Goal: Task Accomplishment & Management: Use online tool/utility

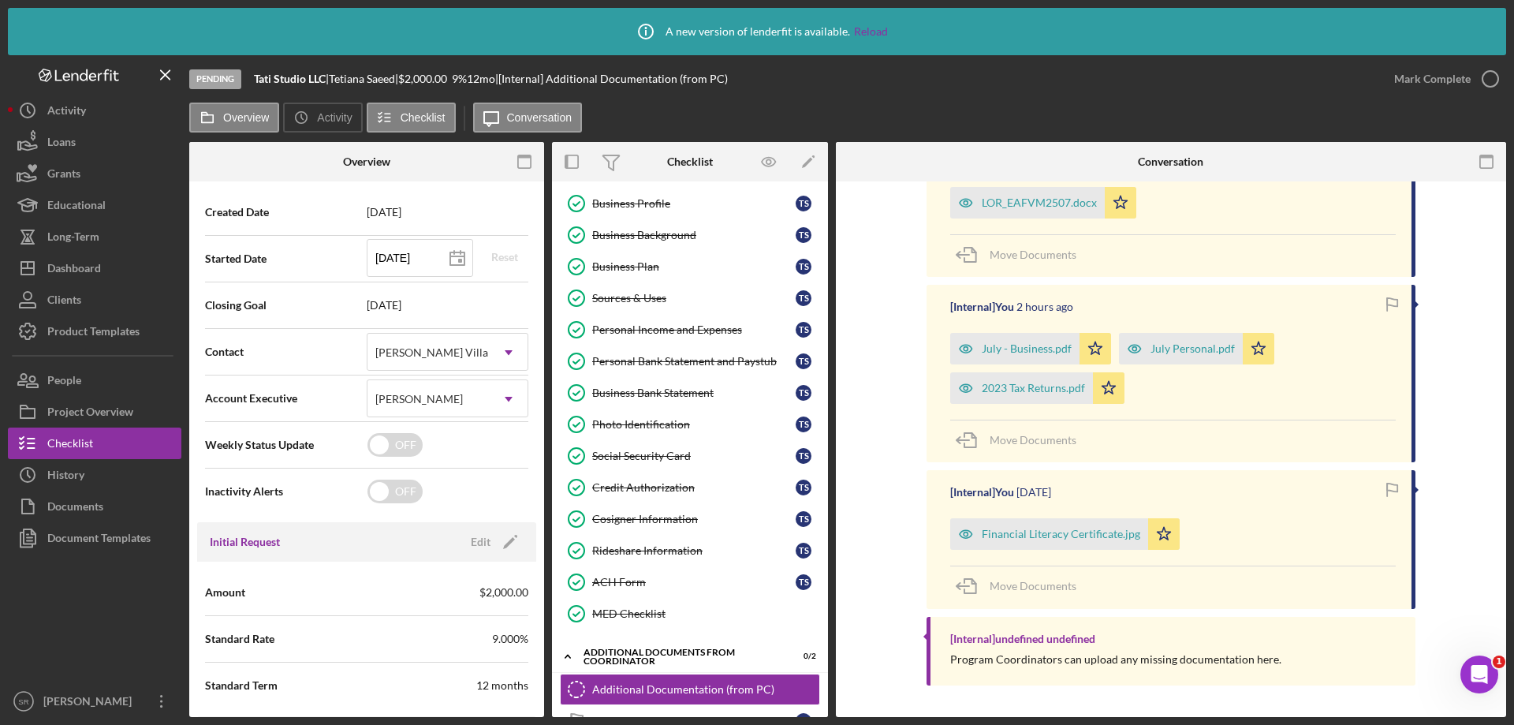
scroll to position [73, 0]
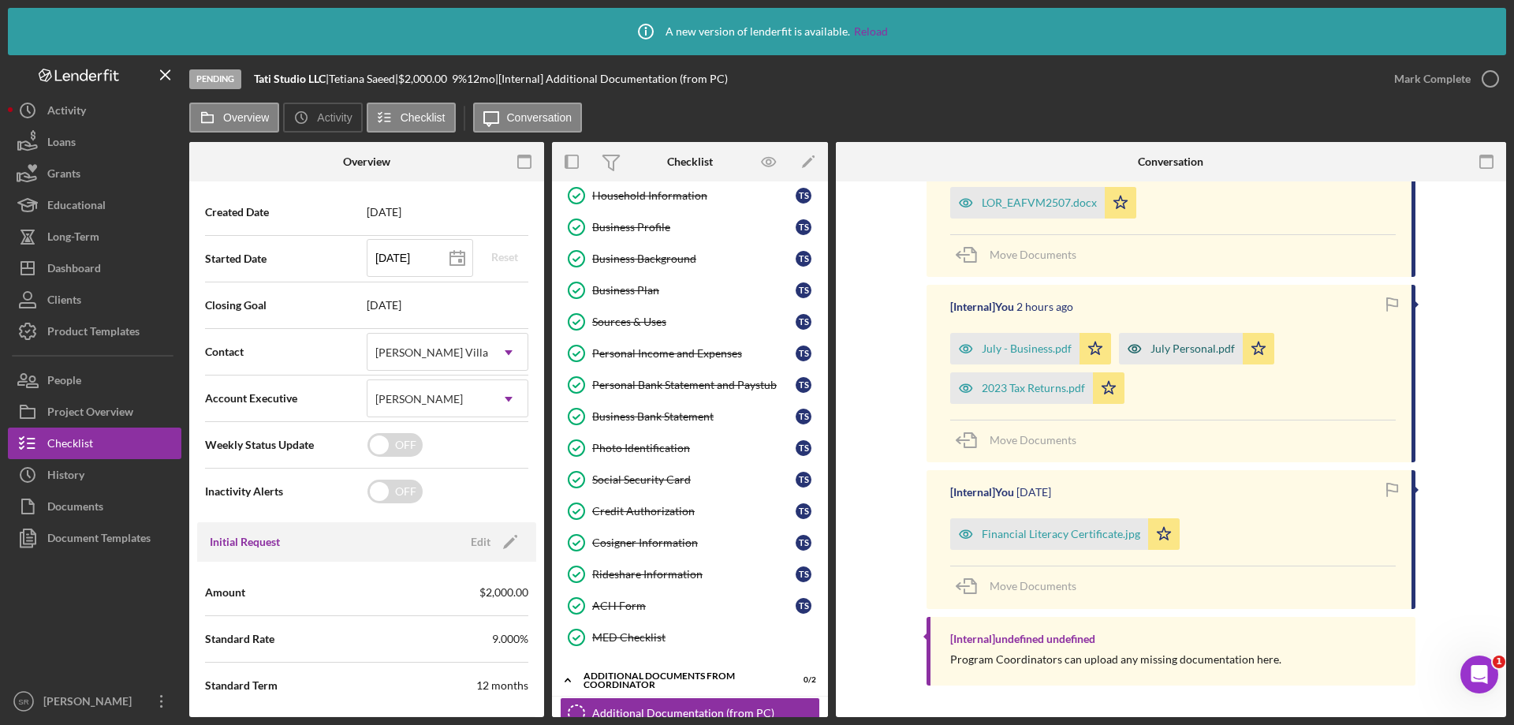
click at [1199, 342] on div "July Personal.pdf" at bounding box center [1192, 348] width 84 height 13
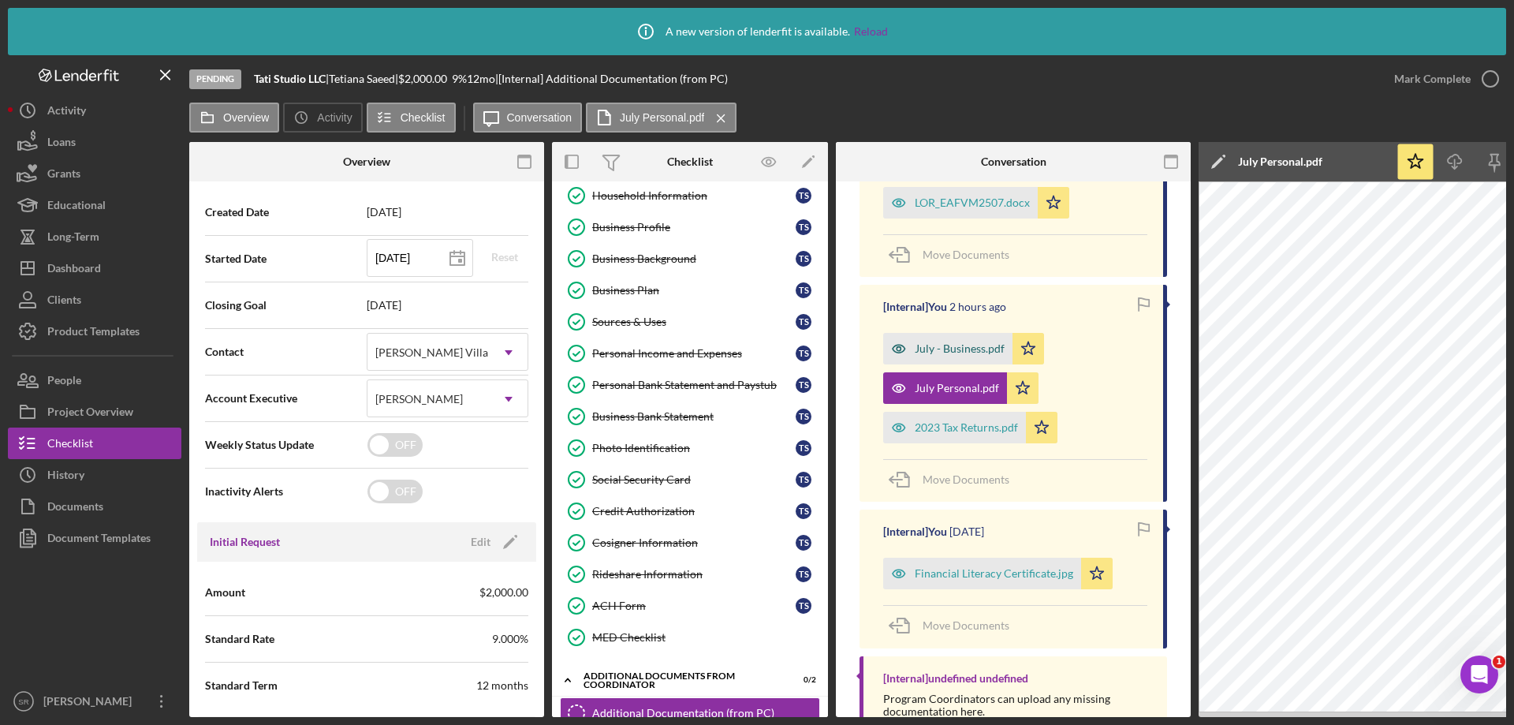
click at [929, 348] on div "July - Business.pdf" at bounding box center [960, 348] width 90 height 13
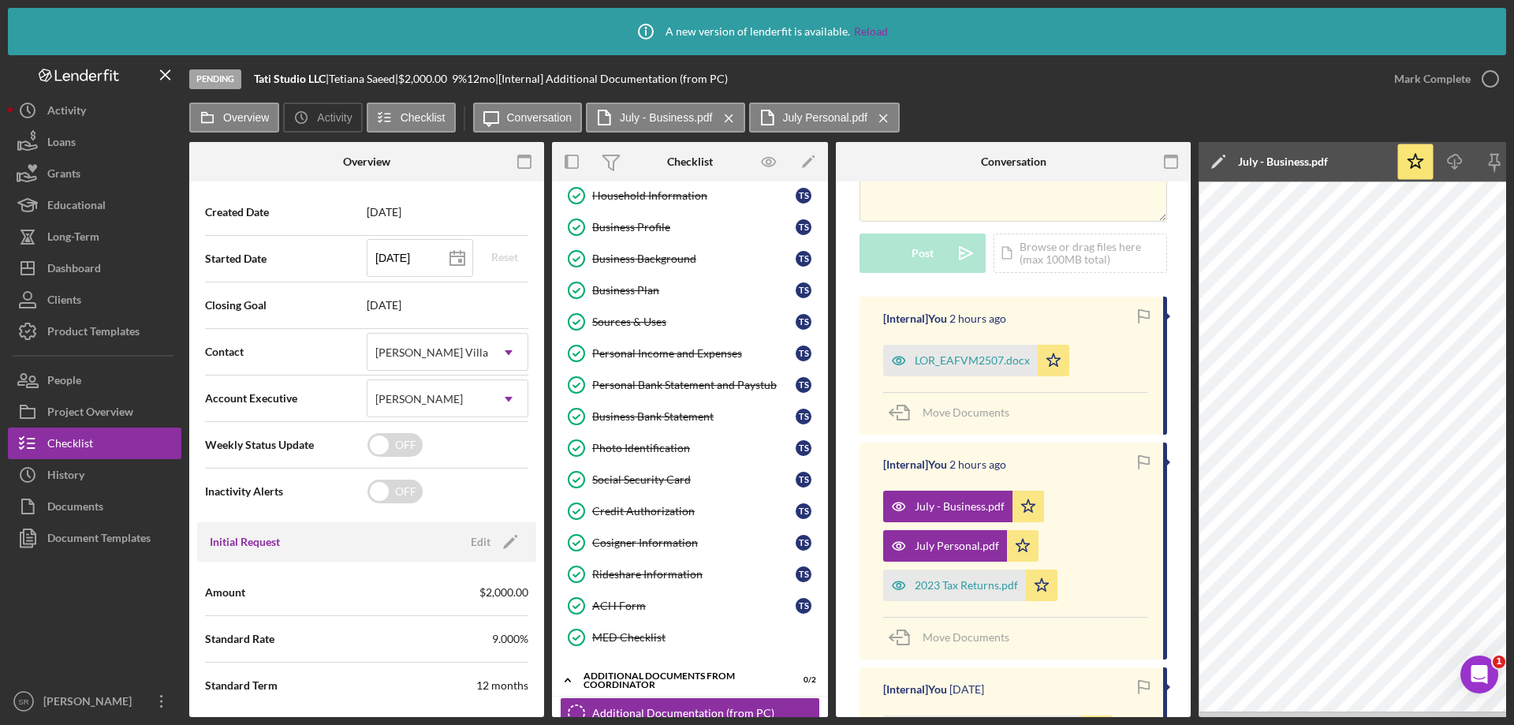
scroll to position [0, 0]
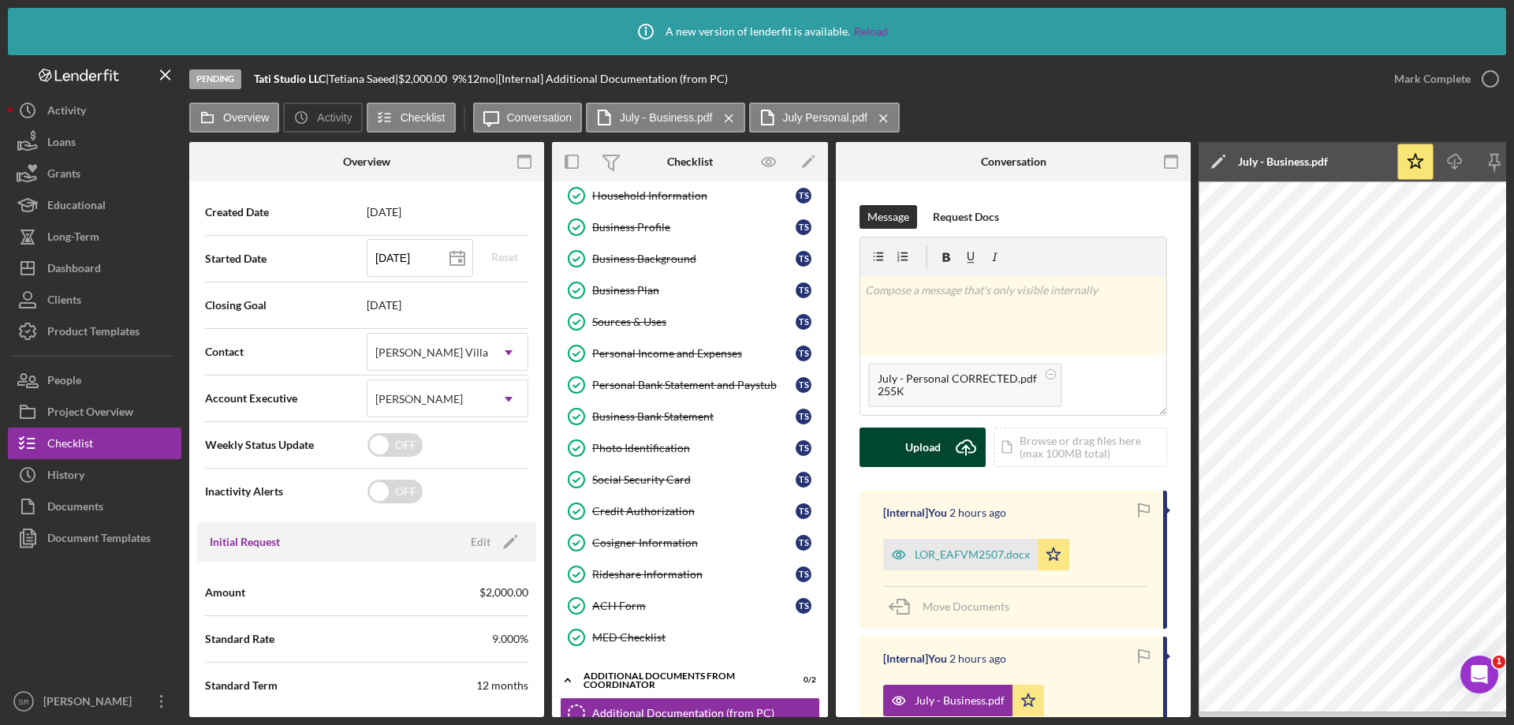
click at [919, 450] on div "Upload" at bounding box center [922, 446] width 35 height 39
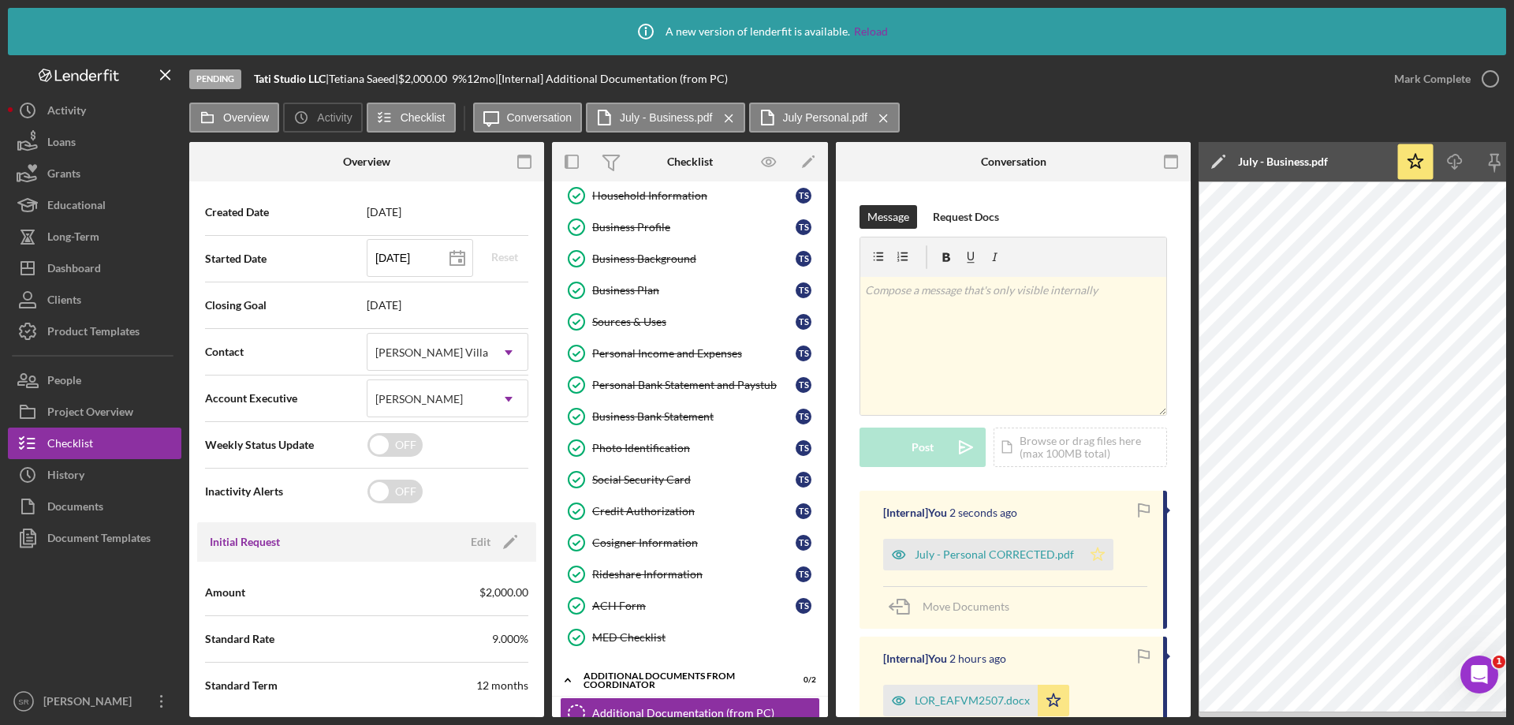
click at [1096, 560] on icon "Icon/Star" at bounding box center [1098, 554] width 32 height 32
click at [990, 556] on div "July - Personal CORRECTED.pdf" at bounding box center [994, 554] width 159 height 13
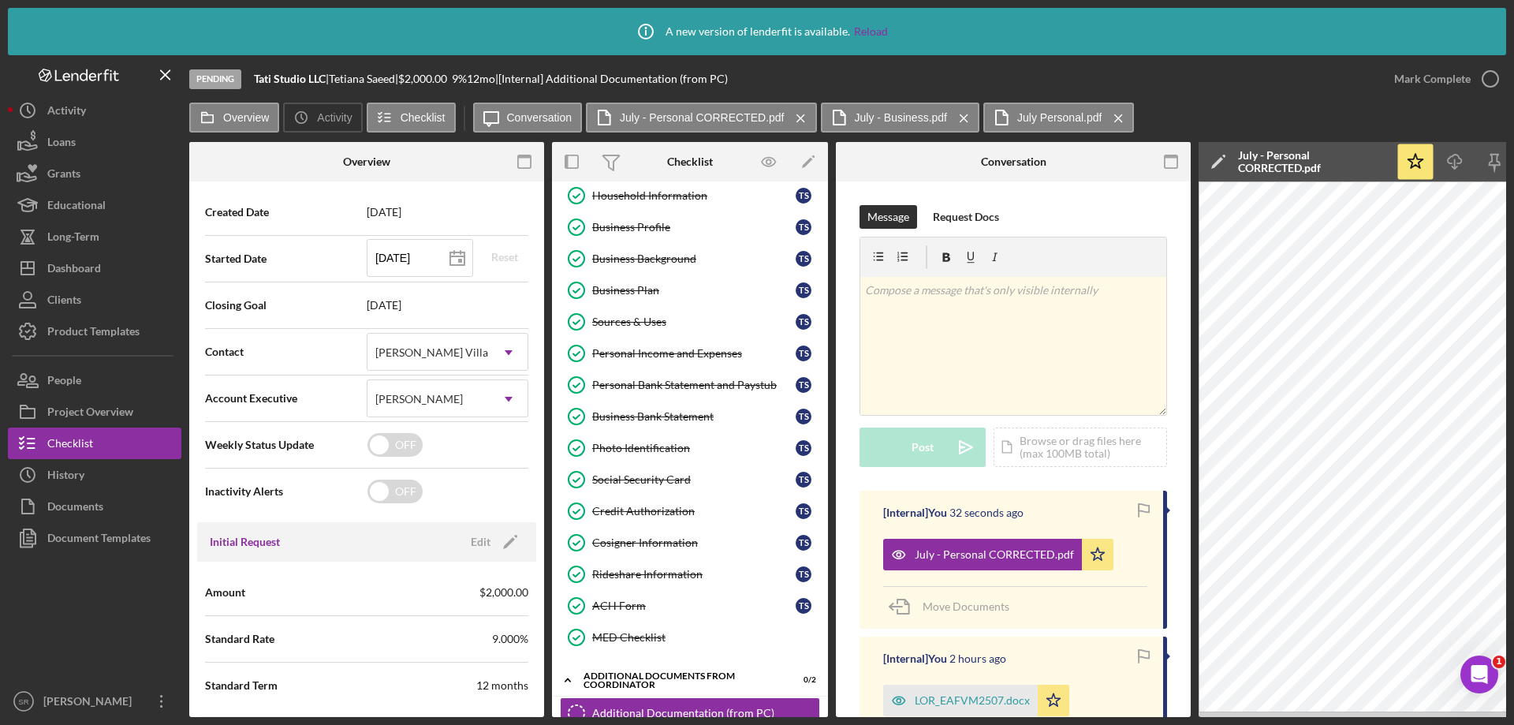
click at [1478, 116] on div "Overview Icon/History Activity Checklist Icon/Message Conversation July - Perso…" at bounding box center [847, 118] width 1317 height 32
click at [1110, 121] on icon "Icon/Menu Close" at bounding box center [1119, 118] width 28 height 39
click at [959, 114] on icon "Icon/Menu Close" at bounding box center [964, 118] width 28 height 39
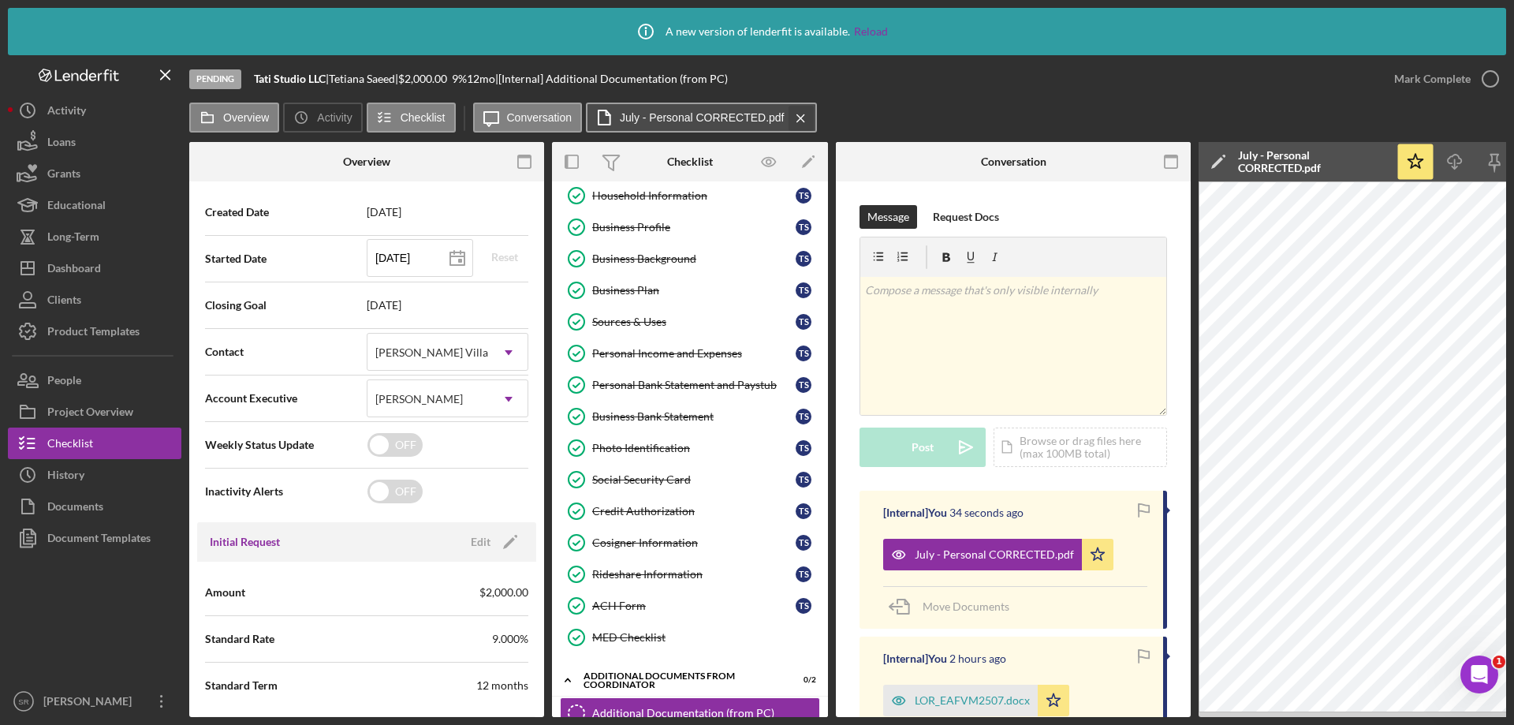
click at [802, 125] on icon "Icon/Menu Close" at bounding box center [801, 118] width 28 height 39
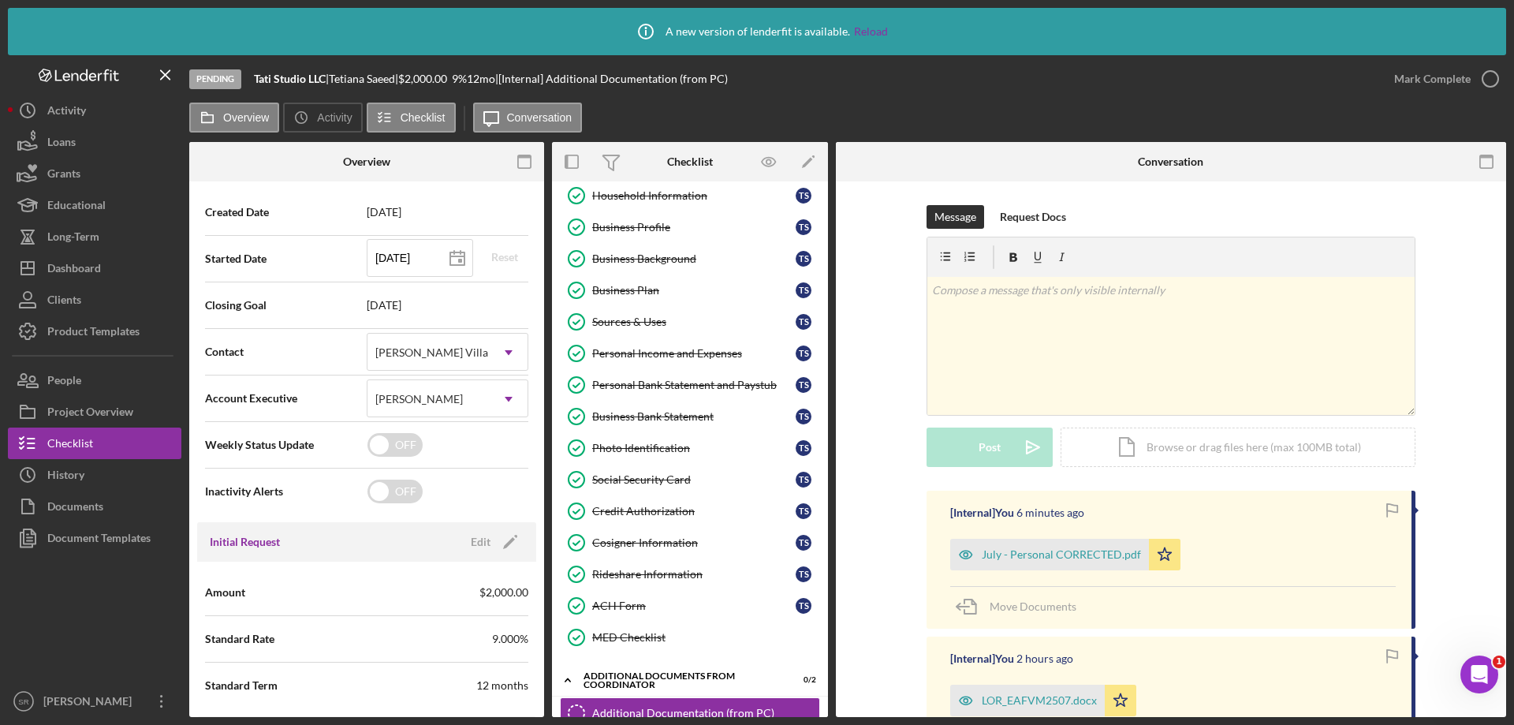
click at [1443, 336] on div "Message Request Docs v Color teal Color pink Remove color Add row above Add row…" at bounding box center [1170, 347] width 623 height 285
click at [864, 32] on link "Reload" at bounding box center [871, 31] width 34 height 13
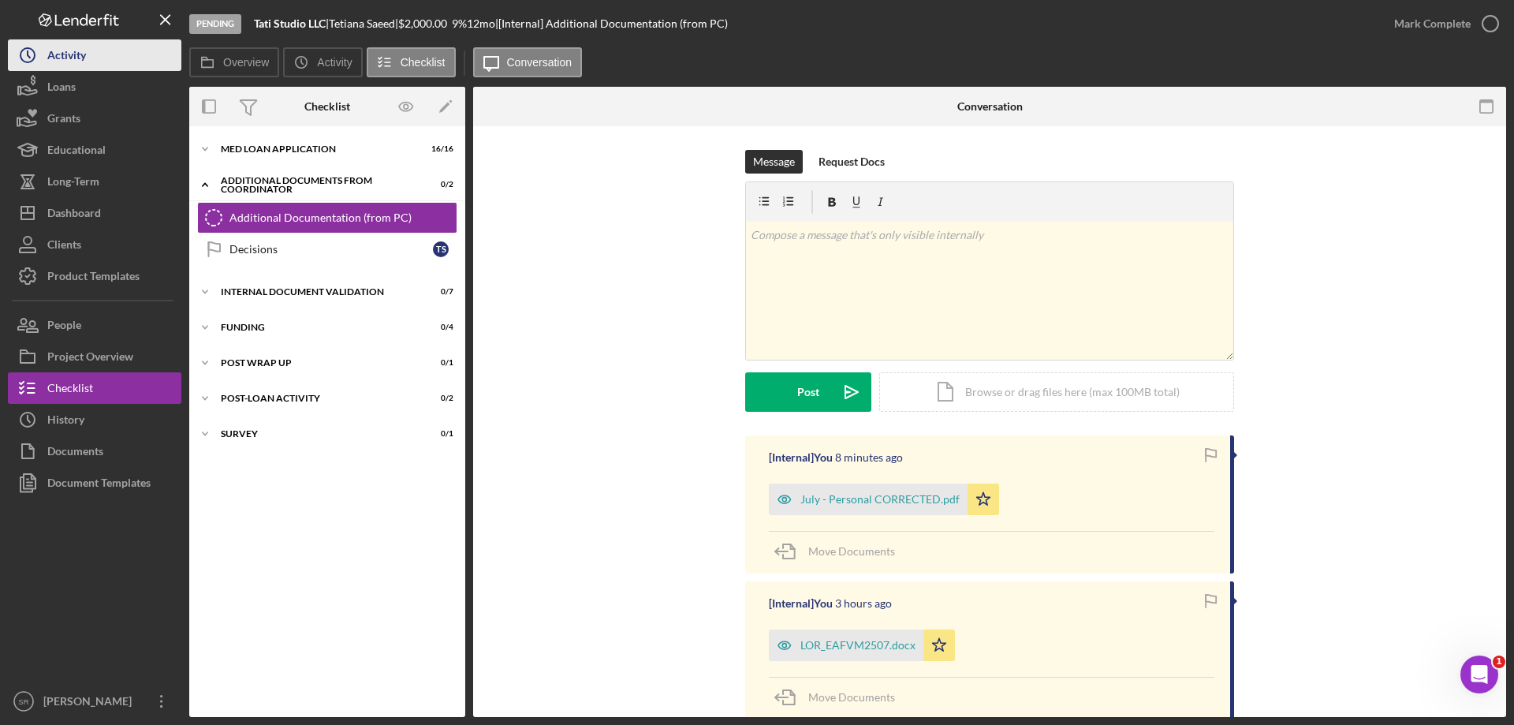
click at [50, 61] on div "Activity" at bounding box center [66, 56] width 39 height 35
